Goal: Information Seeking & Learning: Learn about a topic

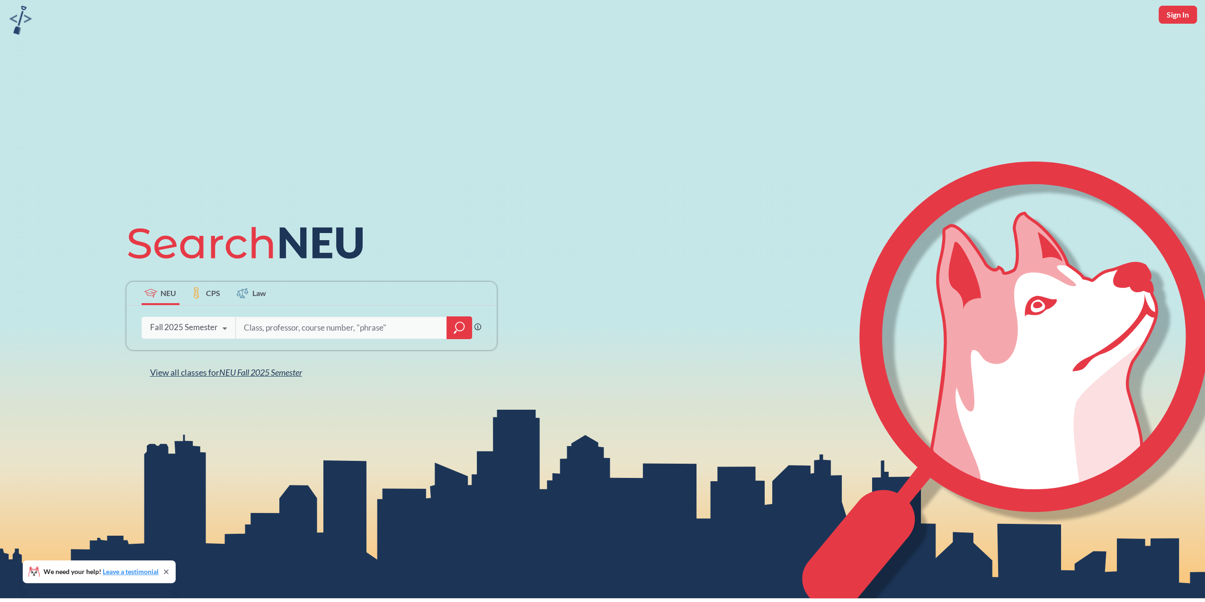
scroll to position [47, 0]
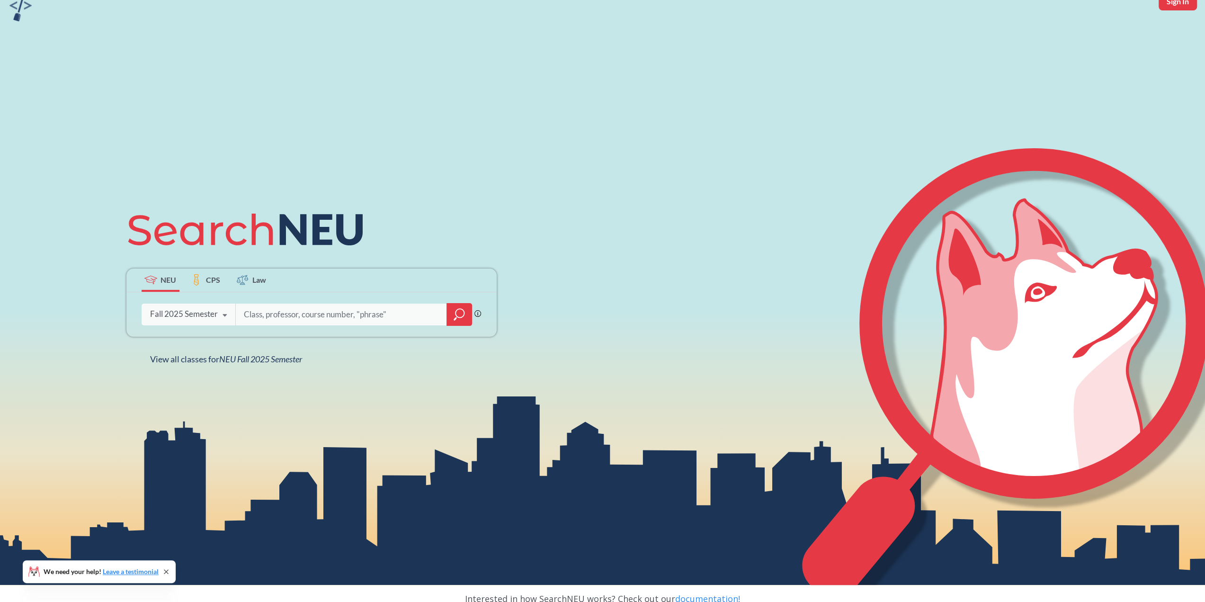
click at [272, 313] on input "search" at bounding box center [341, 314] width 197 height 20
type input "computational social science'"
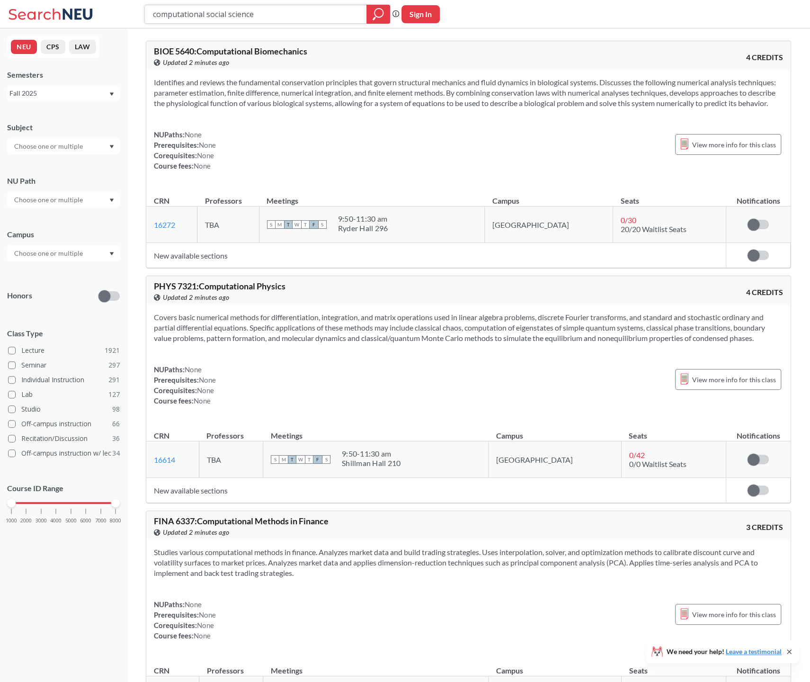
drag, startPoint x: 269, startPoint y: 17, endPoint x: 19, endPoint y: 0, distance: 250.5
click at [19, 0] on div "computational social science Phrase search guarantees the exact search appears …" at bounding box center [405, 14] width 810 height 28
type input "text analysis"
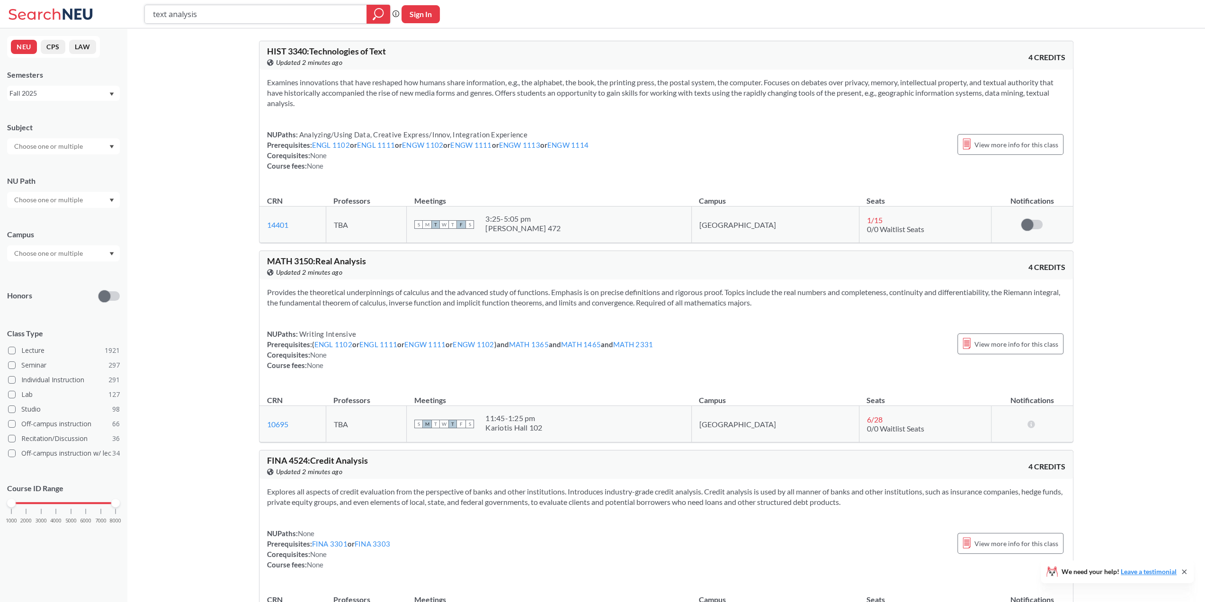
drag, startPoint x: 266, startPoint y: 13, endPoint x: 98, endPoint y: 9, distance: 168.1
click at [98, 9] on div "text analysis Phrase search guarantees the exact search appears in the results.…" at bounding box center [602, 14] width 1205 height 28
type input "l"
type input "large language model"
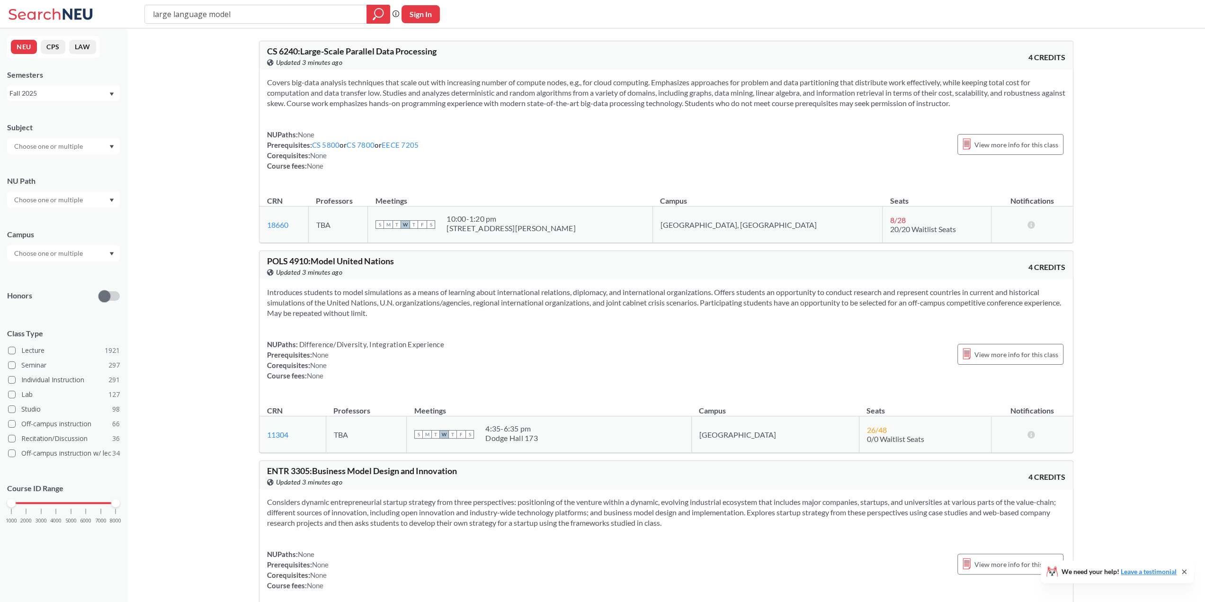
drag, startPoint x: 284, startPoint y: 16, endPoint x: 50, endPoint y: 6, distance: 233.5
click at [50, 6] on div "large language model Phrase search guarantees the exact search appears in the r…" at bounding box center [602, 14] width 1205 height 28
type input "natural language processing"
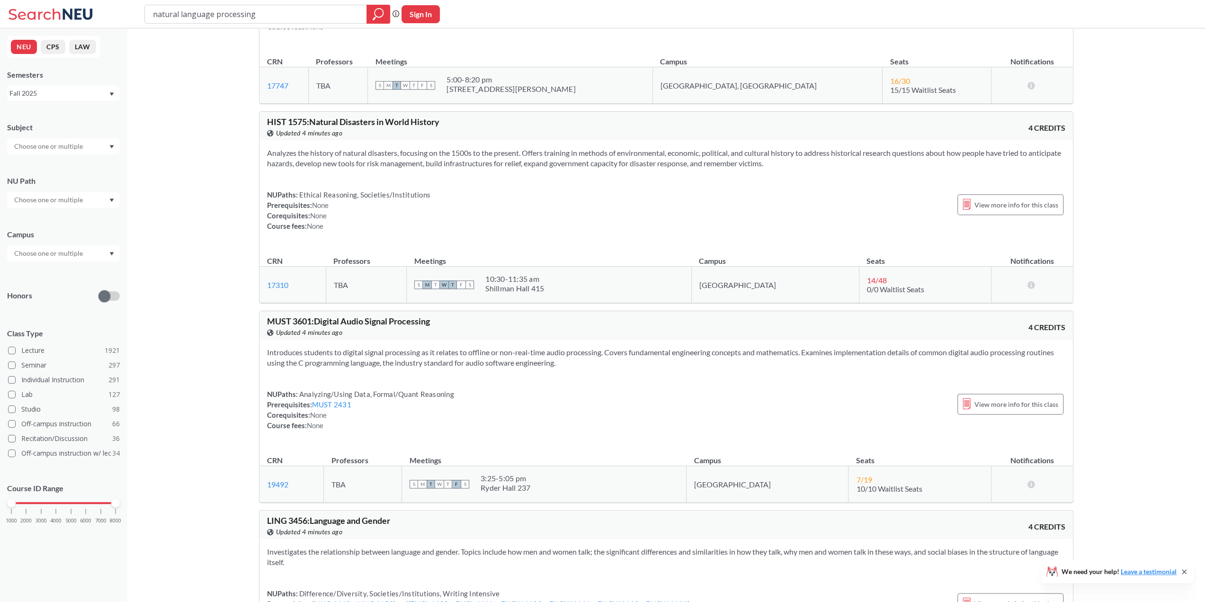
scroll to position [1041, 0]
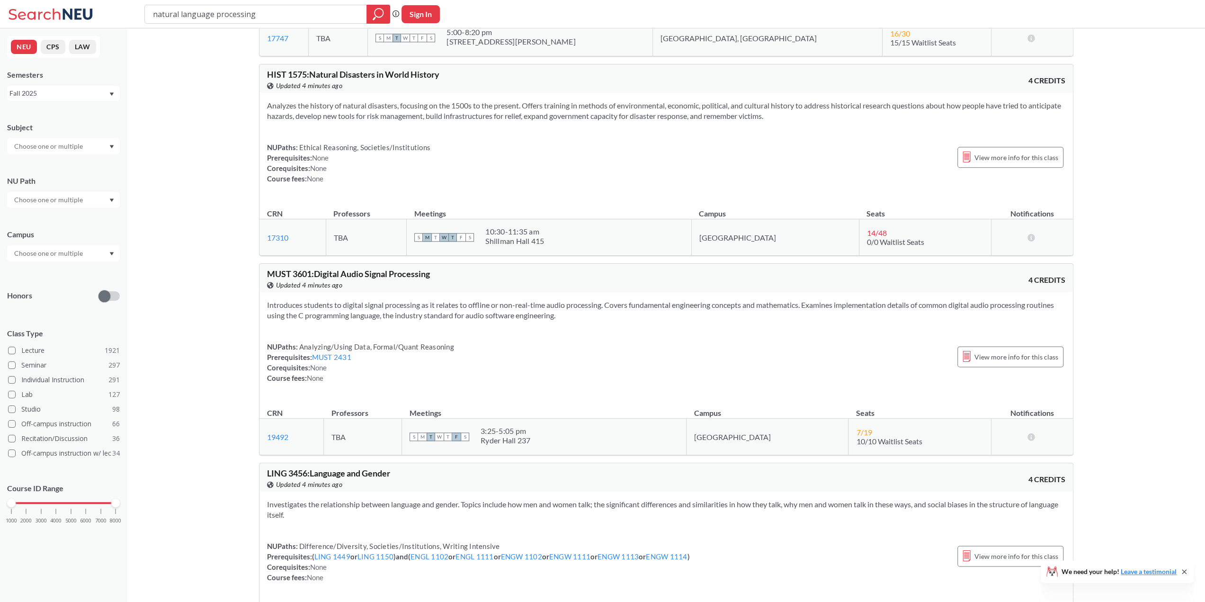
drag, startPoint x: 536, startPoint y: 500, endPoint x: 800, endPoint y: 512, distance: 264.8
click at [800, 512] on section "Investigates the relationship between language and gender. Topics include how m…" at bounding box center [666, 509] width 798 height 21
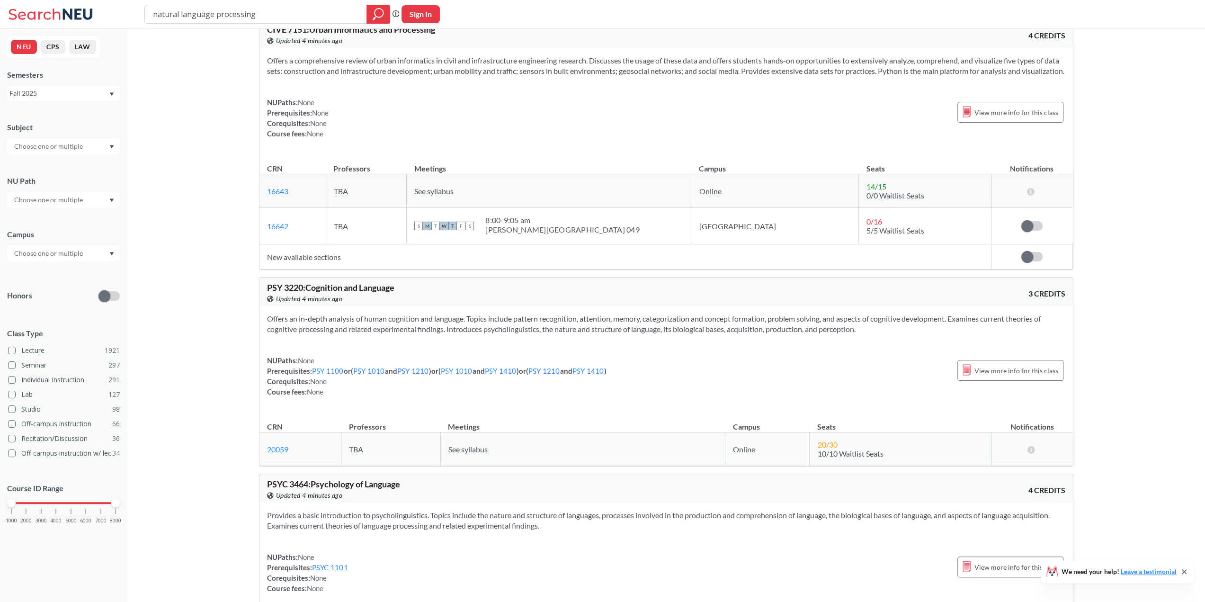
scroll to position [1657, 0]
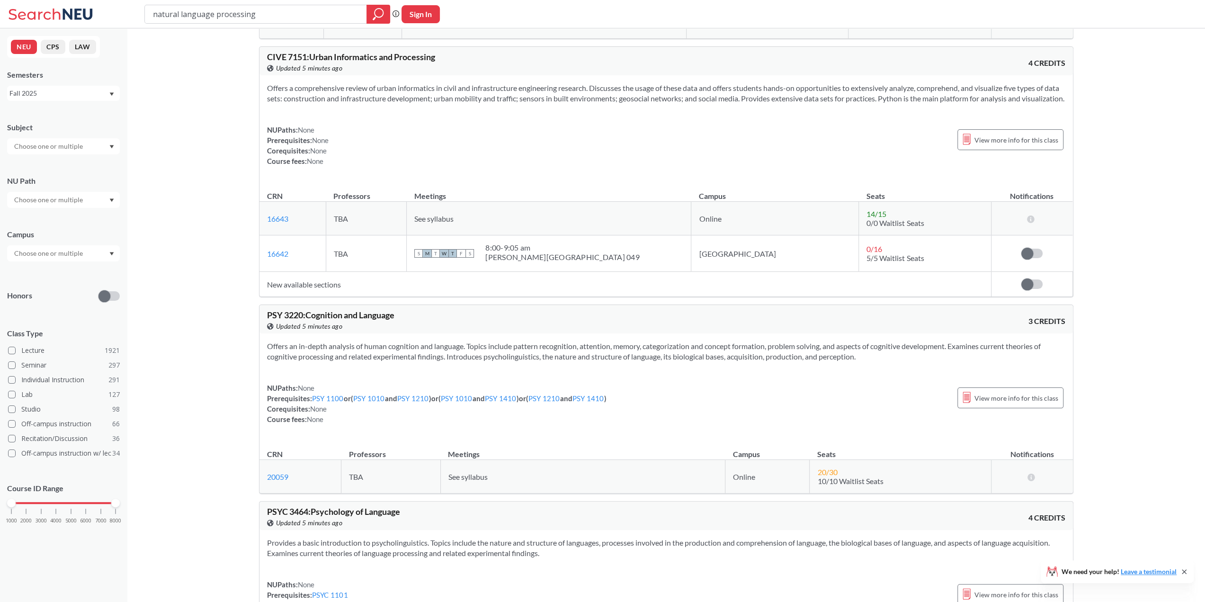
click at [63, 10] on icon at bounding box center [78, 14] width 30 height 11
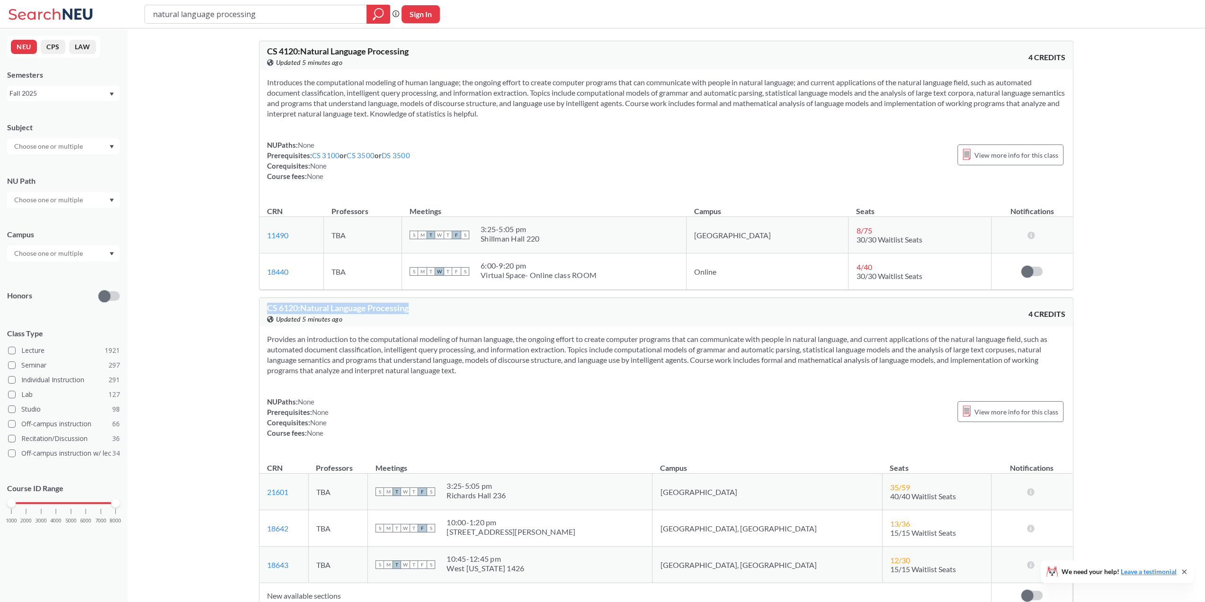
drag, startPoint x: 428, startPoint y: 305, endPoint x: 258, endPoint y: 307, distance: 170.4
copy span "CS 6120 : Natural Language Processing"
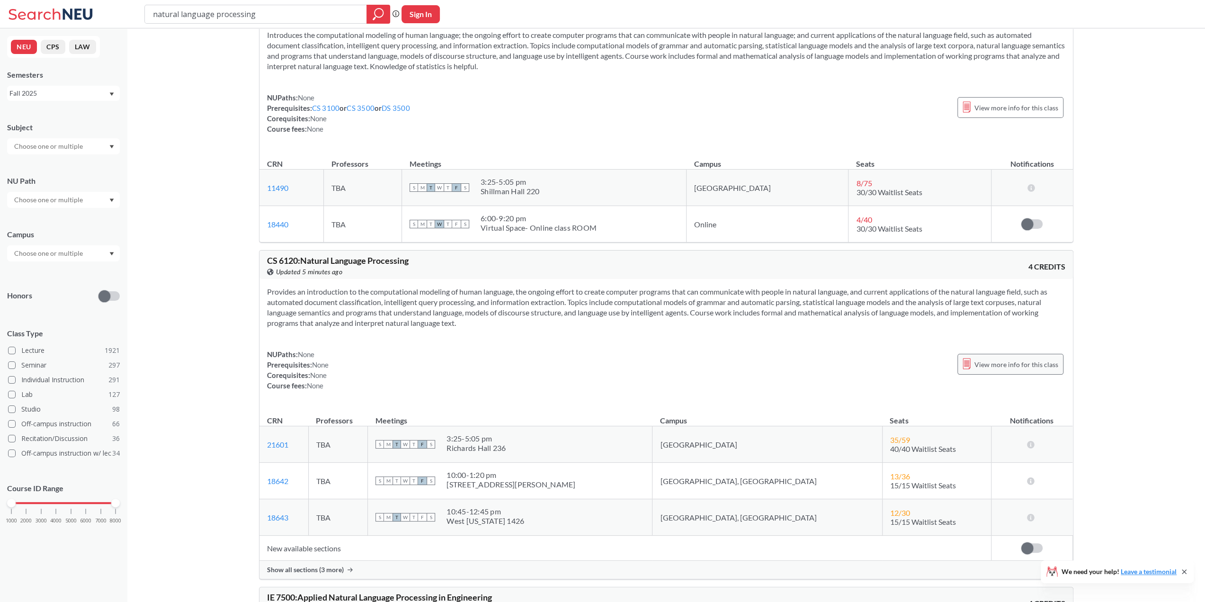
click at [1021, 372] on div "View more info for this class" at bounding box center [1010, 364] width 106 height 21
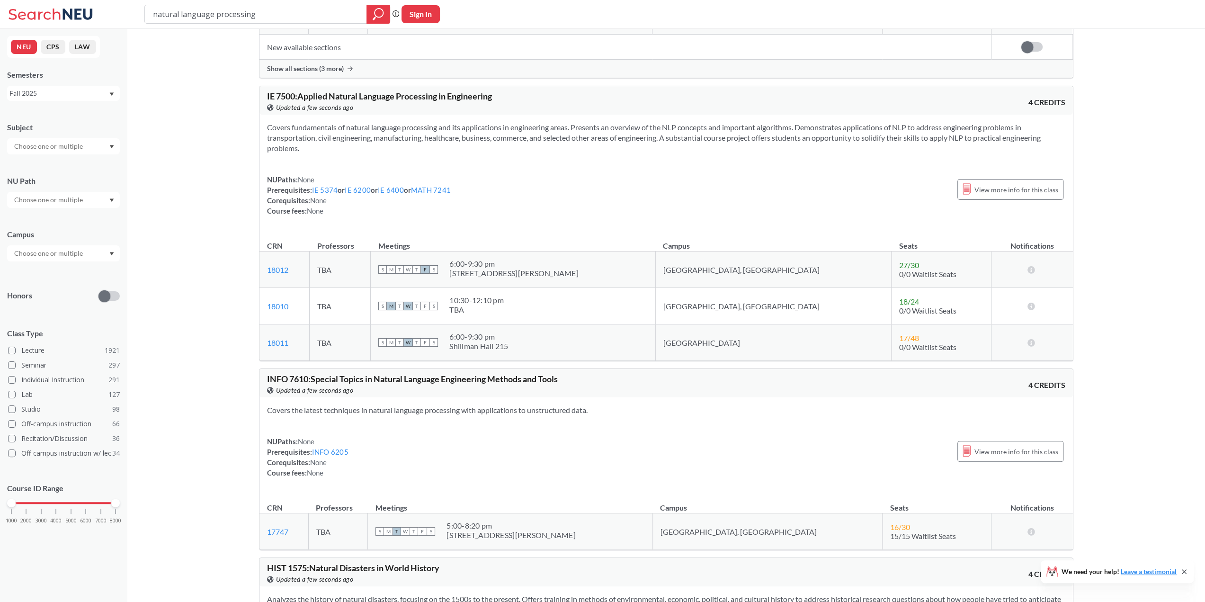
scroll to position [615, 0]
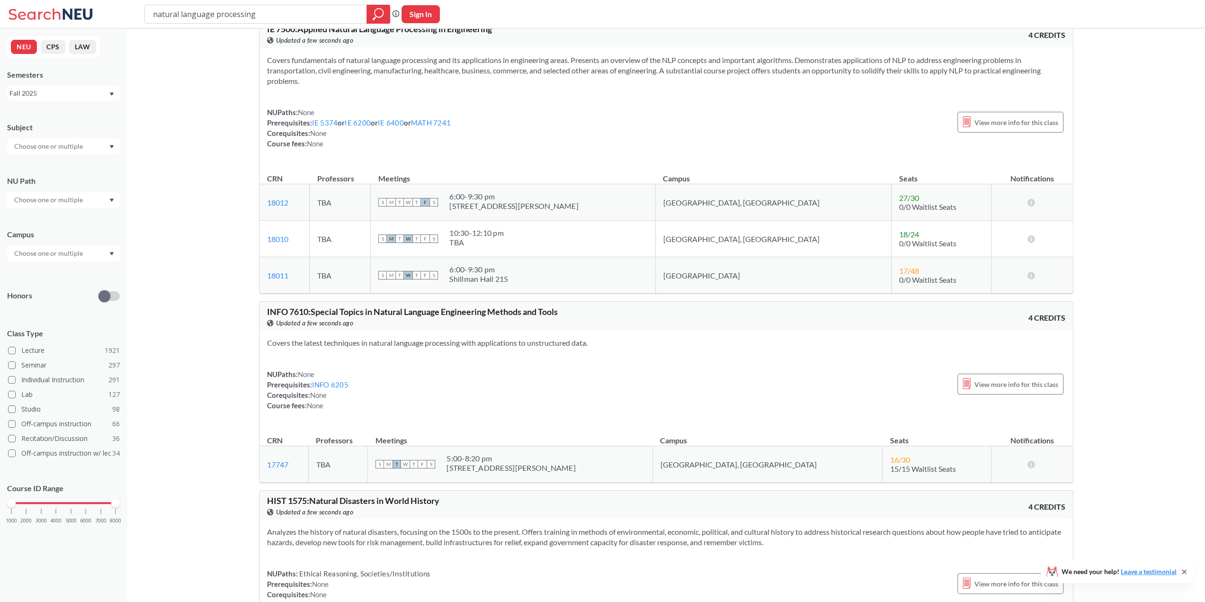
click at [46, 196] on input "text" at bounding box center [49, 199] width 80 height 11
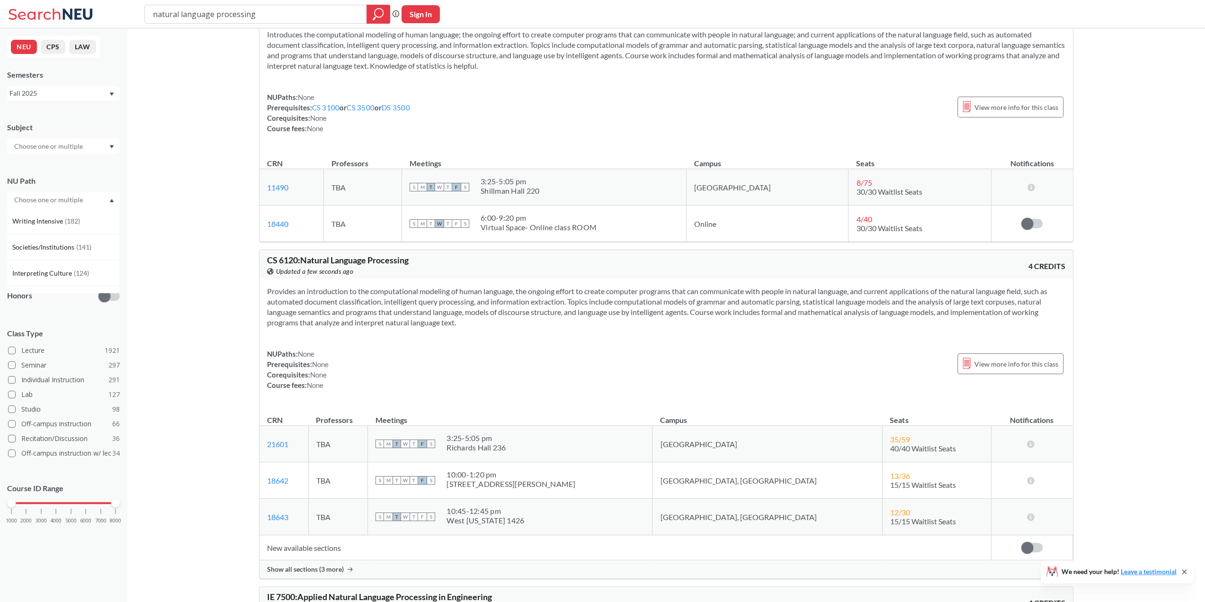
scroll to position [0, 0]
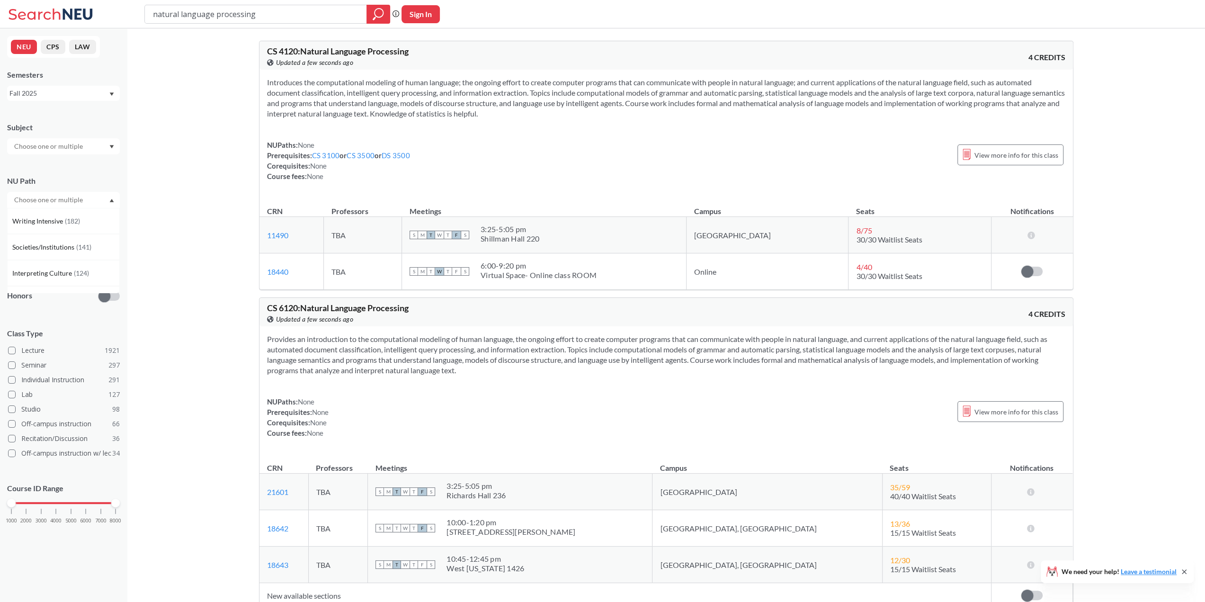
click at [594, 348] on section "Provides an introduction to the computational modeling of human language, the o…" at bounding box center [666, 355] width 798 height 42
drag, startPoint x: 431, startPoint y: 311, endPoint x: 263, endPoint y: 303, distance: 167.7
click at [263, 303] on div "CS 6120 : Natural Language Processing View this course on Banner. Updated a few…" at bounding box center [665, 312] width 813 height 28
copy span "CS 6120 : Natural Language Processing"
drag, startPoint x: 285, startPoint y: 381, endPoint x: 303, endPoint y: 392, distance: 21.3
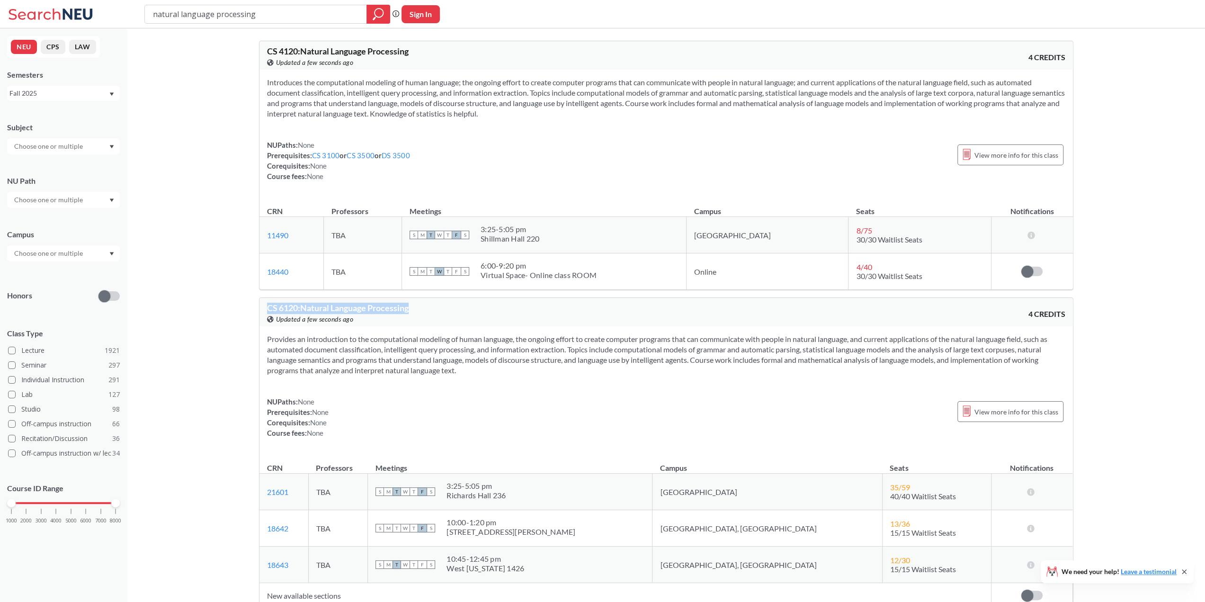
click at [285, 381] on div "Provides an introduction to the computational modeling of human language, the o…" at bounding box center [665, 389] width 813 height 127
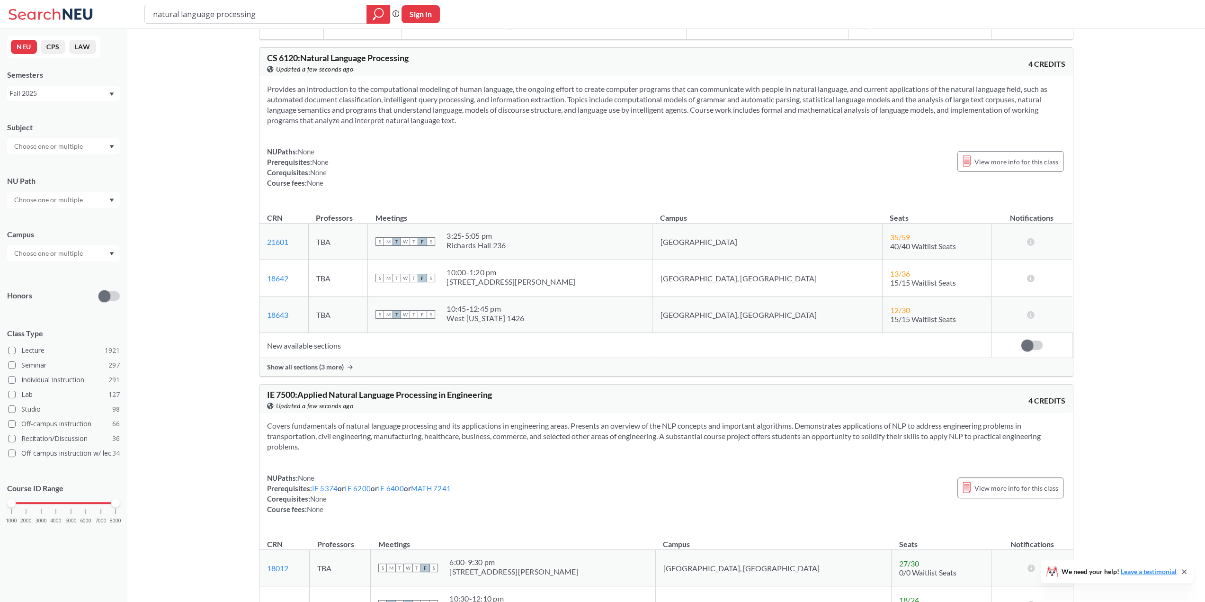
scroll to position [237, 0]
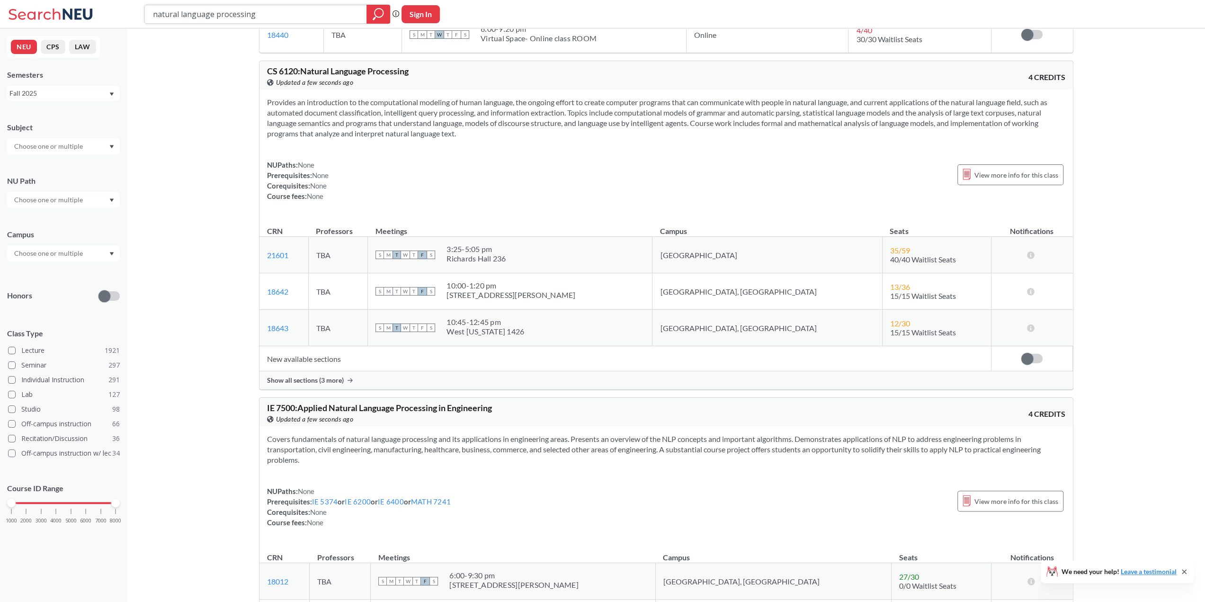
drag, startPoint x: 271, startPoint y: 14, endPoint x: 0, endPoint y: 13, distance: 271.2
click at [0, 13] on div "natural language processing Phrase search guarantees the exact search appears i…" at bounding box center [602, 14] width 1205 height 28
type input "large language model"
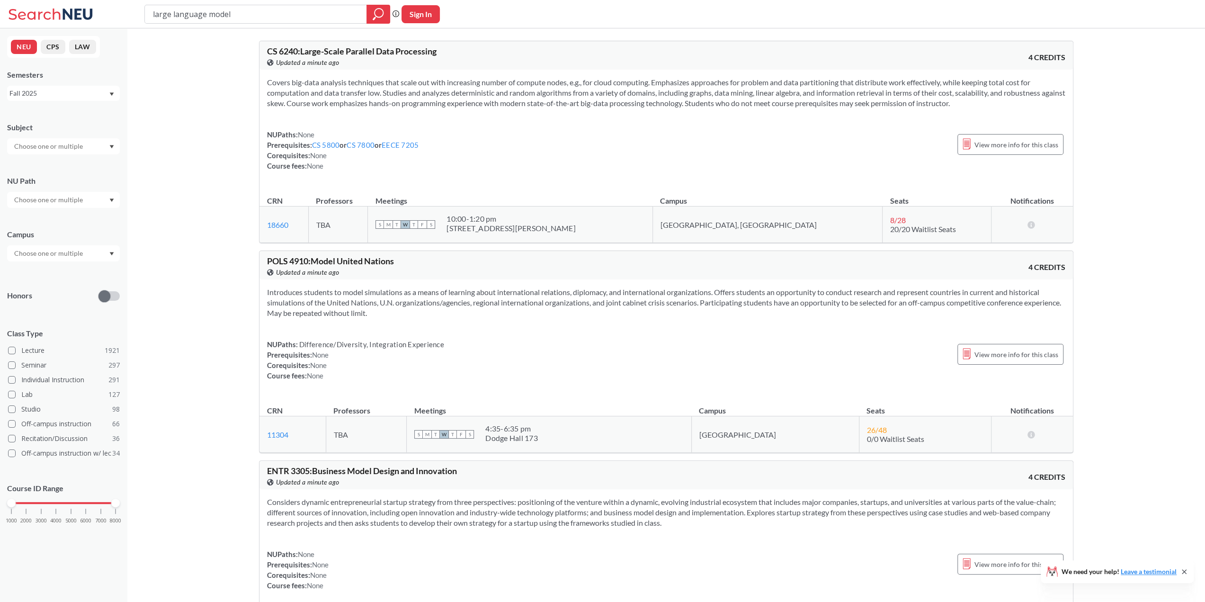
click at [271, 377] on div "NUPaths: Difference/Diversity, Integration Experience Prerequisites: None Coreq…" at bounding box center [355, 360] width 177 height 42
click at [73, 20] on icon at bounding box center [52, 14] width 88 height 19
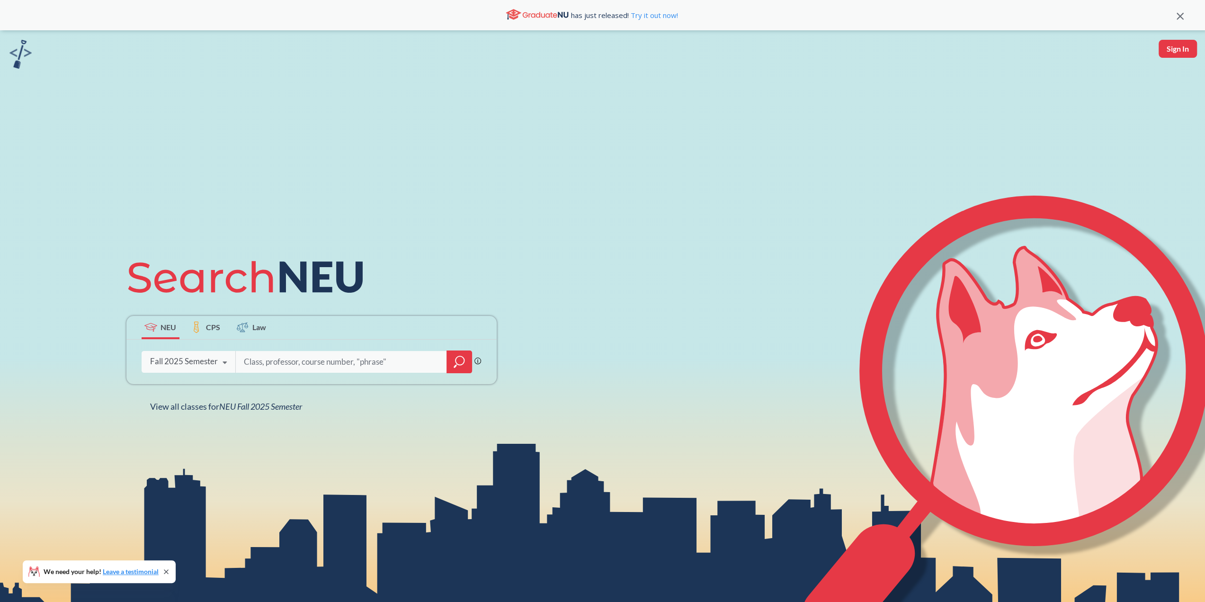
click at [313, 370] on input "search" at bounding box center [341, 362] width 197 height 20
